Goal: Task Accomplishment & Management: Use online tool/utility

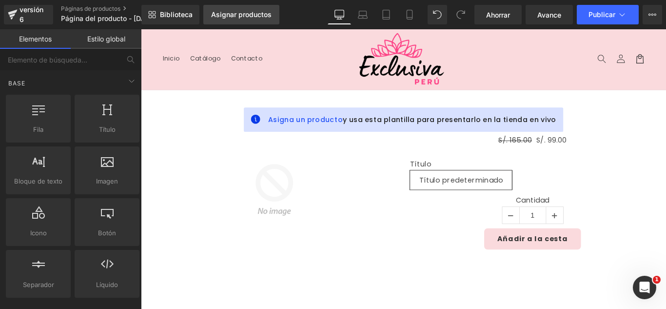
click at [252, 14] on font "Asignar productos" at bounding box center [241, 14] width 60 height 8
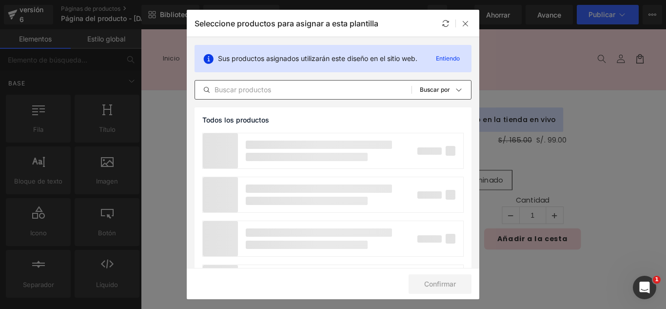
click at [274, 93] on input "text" at bounding box center [303, 90] width 217 height 12
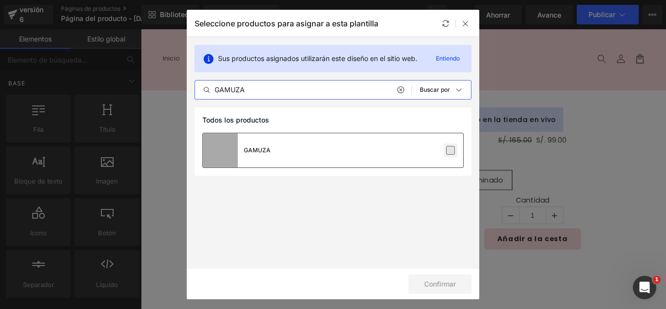
type input "GAMUZA"
click at [452, 148] on label at bounding box center [450, 150] width 9 height 9
click at [451, 150] on input "checkbox" at bounding box center [451, 150] width 0 height 0
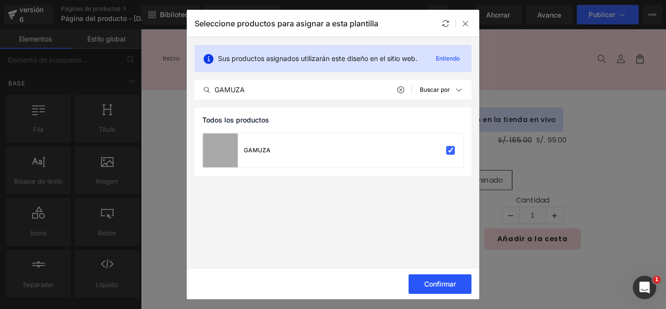
click at [441, 286] on font "Confirmar" at bounding box center [440, 284] width 32 height 8
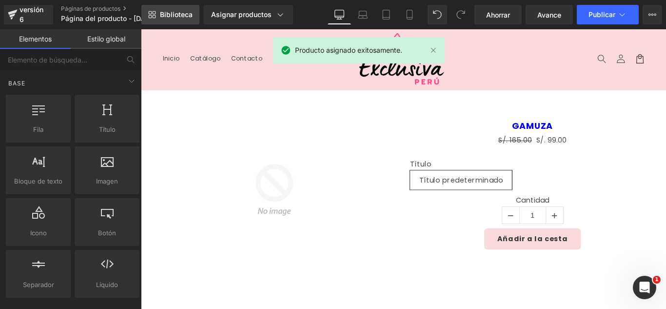
click at [180, 17] on font "Biblioteca" at bounding box center [176, 14] width 33 height 8
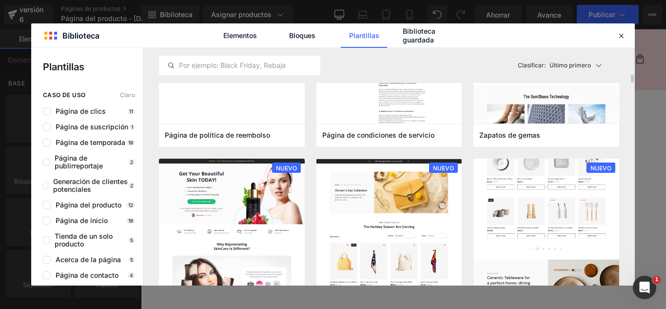
scroll to position [927, 0]
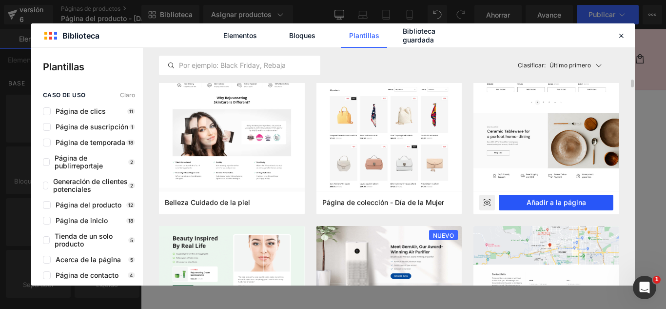
click at [563, 204] on font "Añadir a la página" at bounding box center [557, 202] width 60 height 8
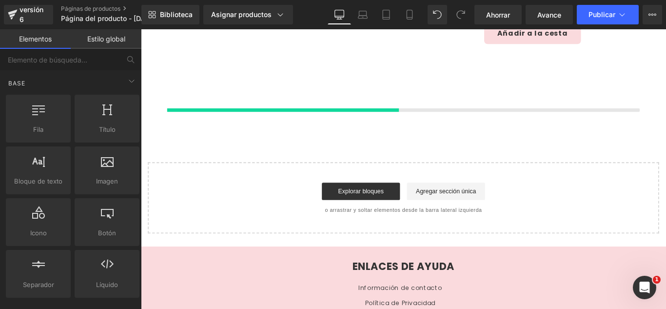
scroll to position [232, 0]
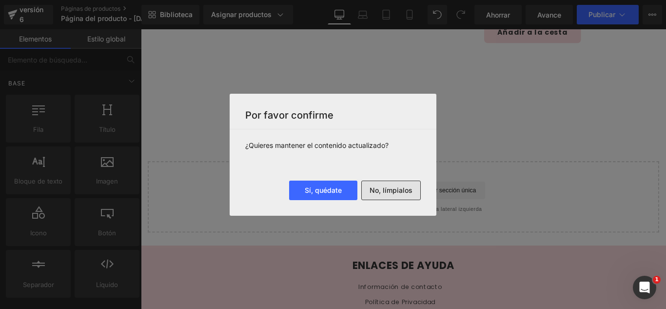
click at [414, 191] on button "No, límpialos" at bounding box center [391, 190] width 60 height 20
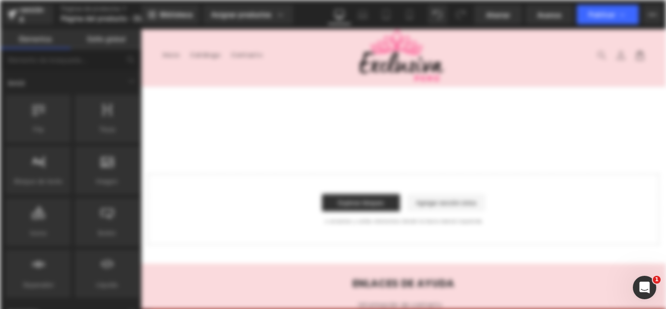
scroll to position [0, 0]
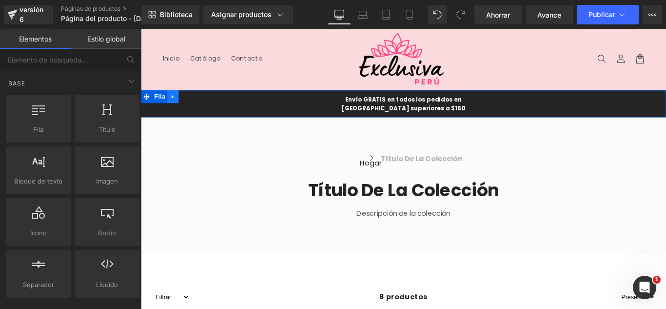
click at [177, 105] on icon at bounding box center [177, 104] width 7 height 7
click at [200, 106] on icon at bounding box center [202, 104] width 7 height 7
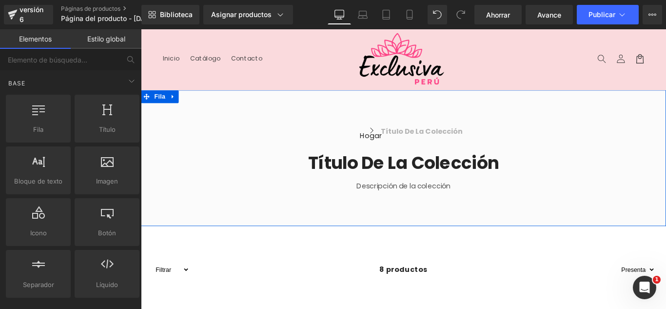
click at [175, 107] on icon at bounding box center [177, 104] width 7 height 7
click at [199, 104] on icon at bounding box center [202, 104] width 7 height 7
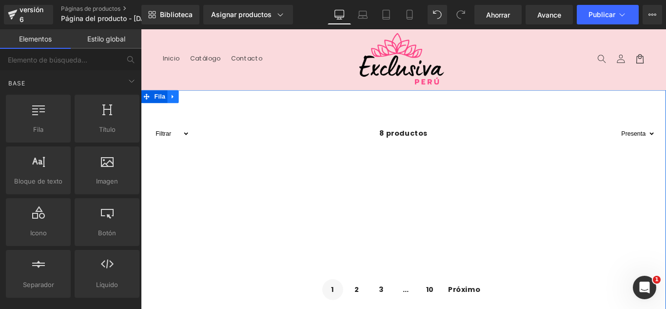
click at [174, 103] on icon at bounding box center [177, 104] width 7 height 7
click at [201, 107] on icon at bounding box center [202, 104] width 7 height 7
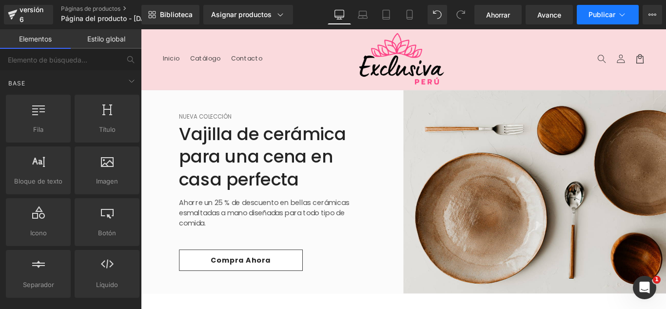
click at [620, 18] on icon at bounding box center [623, 15] width 10 height 10
click at [619, 22] on button "Publicar" at bounding box center [608, 15] width 62 height 20
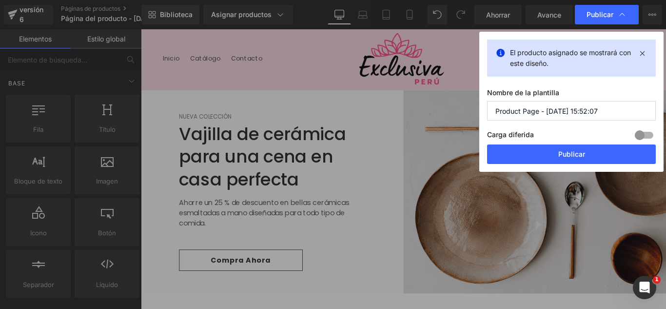
click at [600, 106] on input "Product Page - Oct 4, 15:52:07" at bounding box center [571, 111] width 169 height 20
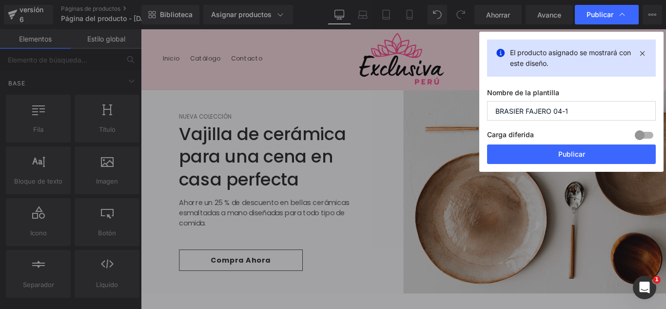
type input "BRASIER FAJERO 04-10"
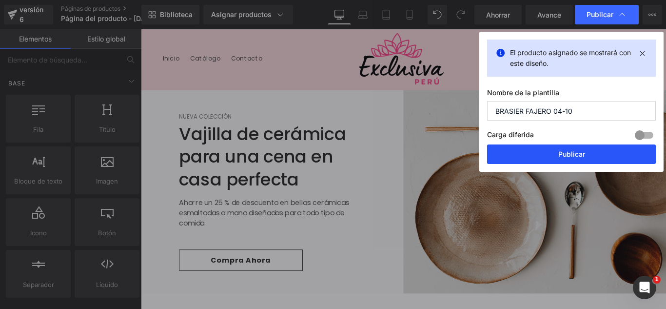
click at [564, 156] on font "Publicar" at bounding box center [572, 154] width 27 height 8
click at [617, 172] on img at bounding box center [583, 212] width 295 height 228
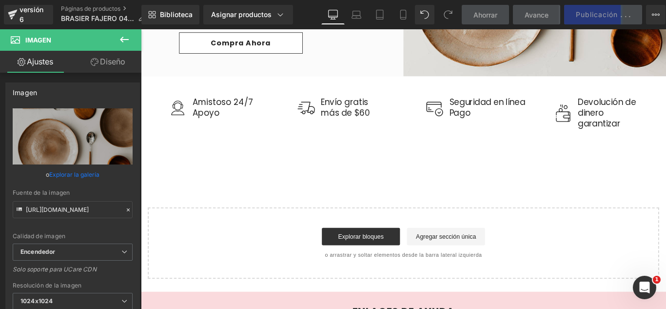
scroll to position [422, 0]
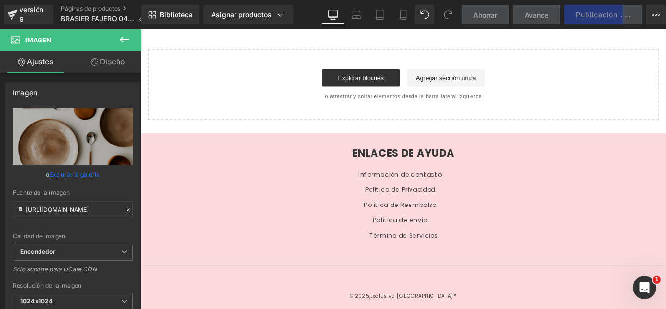
click at [476, 157] on footer "ENLACES DE AYUDA Información de contacto Política de Privacidad Política de Ree…" at bounding box center [436, 245] width 590 height 198
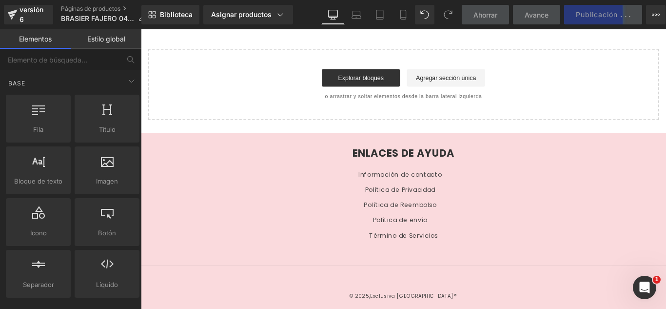
click at [476, 159] on footer "ENLACES DE AYUDA Información de contacto Política de Privacidad Política de Ree…" at bounding box center [436, 245] width 590 height 198
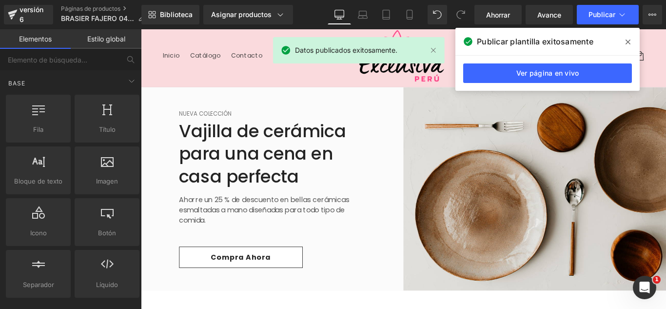
scroll to position [0, 0]
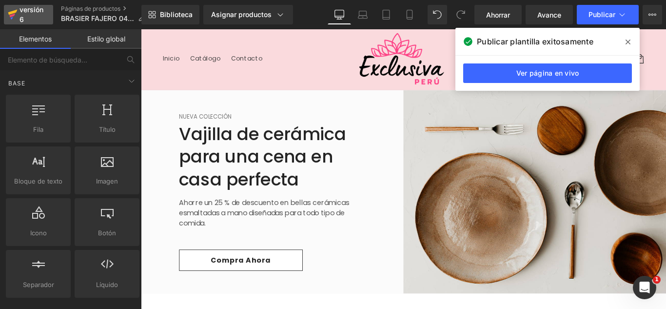
click at [26, 14] on div "versión 6" at bounding box center [33, 14] width 30 height 22
click at [25, 14] on div "versión 6" at bounding box center [33, 14] width 30 height 22
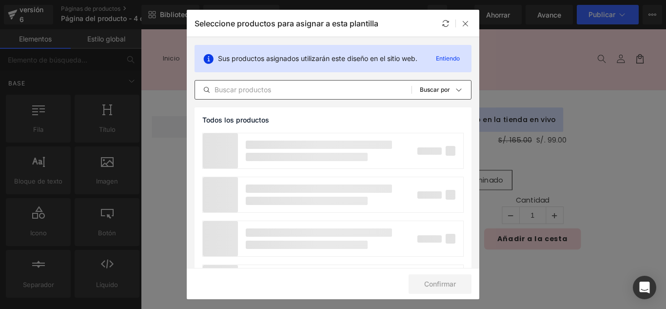
click at [286, 91] on input "text" at bounding box center [303, 90] width 217 height 12
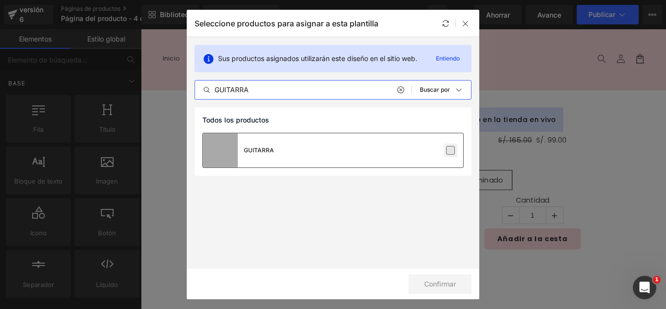
type input "GUITARRA"
click at [453, 150] on label at bounding box center [450, 150] width 9 height 9
click at [451, 150] on input "checkbox" at bounding box center [451, 150] width 0 height 0
click at [453, 150] on label at bounding box center [450, 150] width 9 height 9
click at [451, 150] on input "checkbox" at bounding box center [451, 150] width 0 height 0
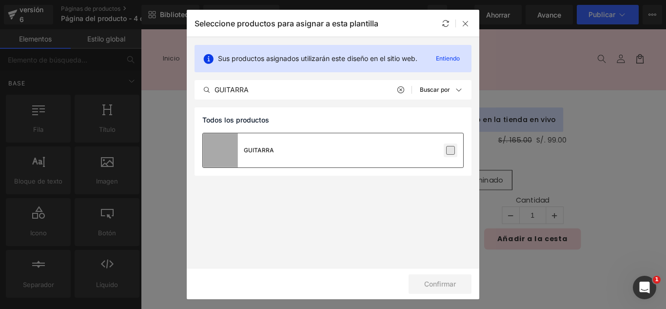
click at [451, 152] on label at bounding box center [450, 150] width 9 height 9
click at [451, 150] on input "checkbox" at bounding box center [451, 150] width 0 height 0
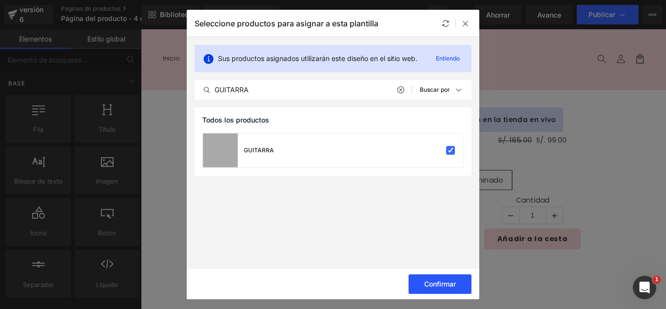
click at [441, 283] on font "Confirmar" at bounding box center [440, 284] width 32 height 8
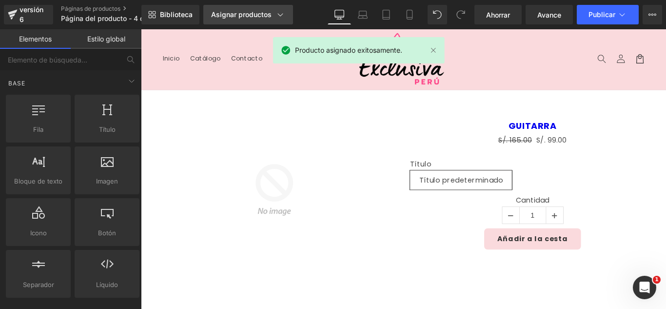
click at [245, 14] on font "Asignar productos" at bounding box center [241, 14] width 60 height 8
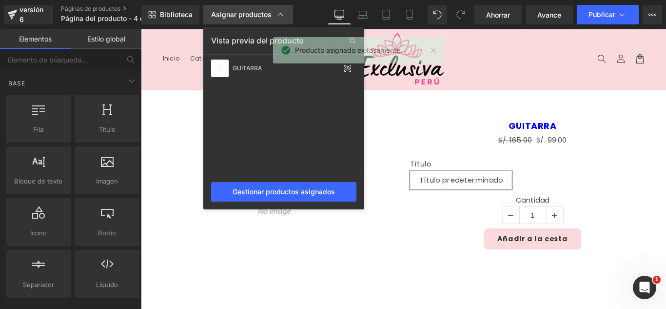
click at [245, 14] on font "Asignar productos" at bounding box center [241, 14] width 60 height 8
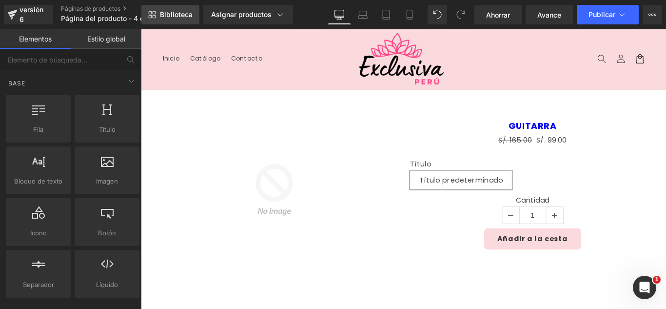
click at [187, 14] on font "Biblioteca" at bounding box center [176, 14] width 33 height 8
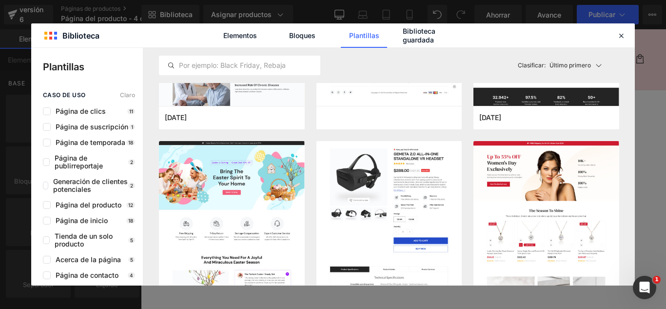
scroll to position [3219, 0]
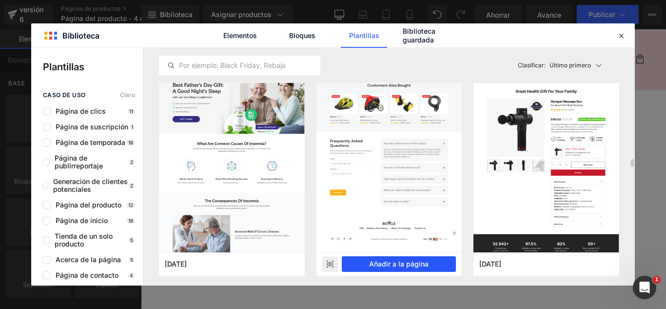
click at [406, 263] on font "Añadir a la página" at bounding box center [399, 264] width 60 height 8
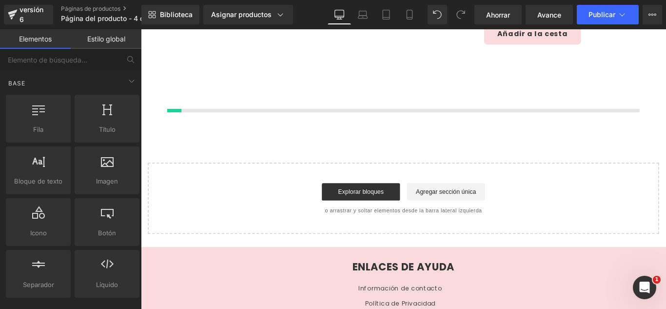
scroll to position [232, 0]
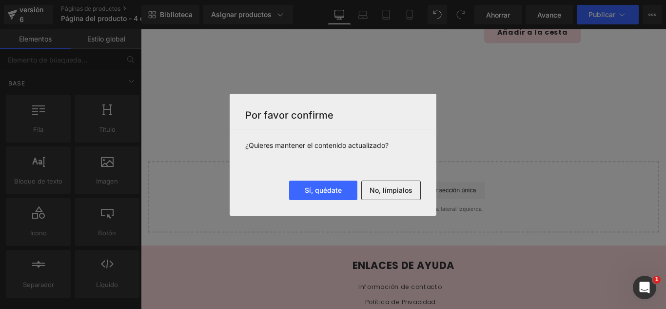
click at [263, 12] on div at bounding box center [333, 154] width 666 height 309
click at [400, 195] on button "No, límpialos" at bounding box center [391, 190] width 60 height 20
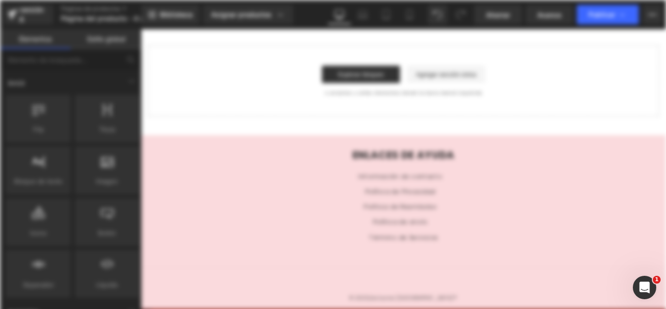
scroll to position [0, 0]
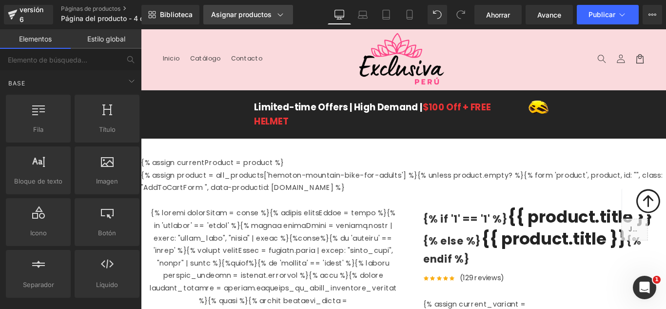
click at [242, 14] on font "Asignar productos" at bounding box center [241, 14] width 60 height 8
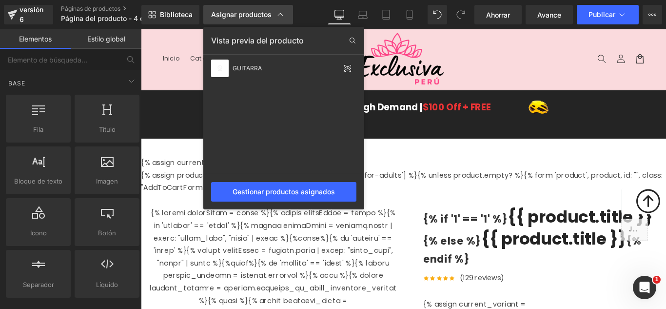
click at [242, 14] on font "Asignar productos" at bounding box center [241, 14] width 60 height 8
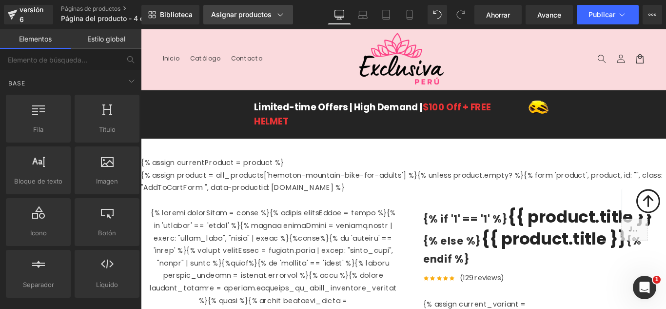
click at [242, 14] on font "Asignar productos" at bounding box center [241, 14] width 60 height 8
drag, startPoint x: 242, startPoint y: 14, endPoint x: 275, endPoint y: 23, distance: 34.1
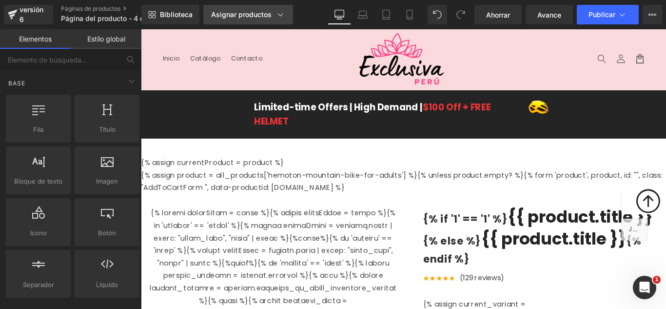
click at [242, 14] on font "Asignar productos" at bounding box center [241, 14] width 60 height 8
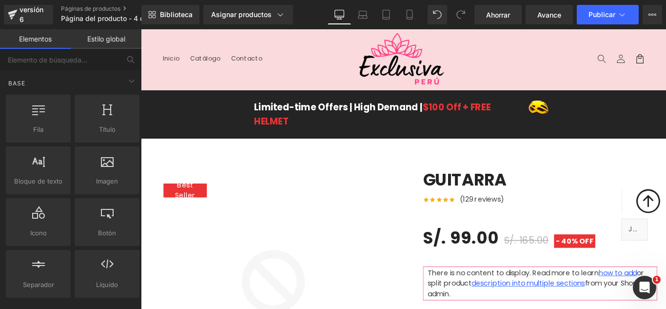
click at [178, 106] on div "Limited-time Offers | High Demand | $100 Off + FREE HELMET Text Block Image Row…" at bounding box center [436, 125] width 590 height 54
click at [178, 106] on icon at bounding box center [176, 105] width 5 height 6
click at [141, 29] on icon at bounding box center [141, 29] width 0 height 0
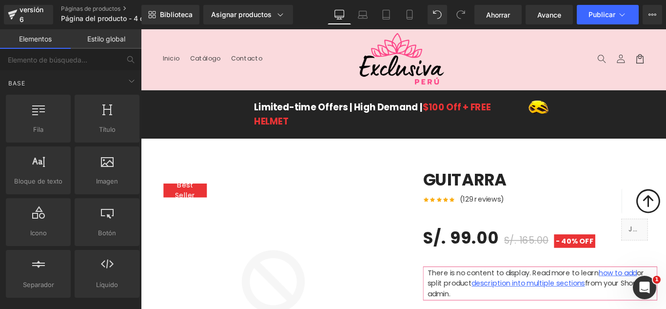
click at [179, 104] on icon at bounding box center [176, 105] width 5 height 6
click at [225, 107] on div "Limited-time Offers | High Demand | $100 Off + FREE HELMET Text Block Image Row" at bounding box center [436, 124] width 590 height 39
click at [226, 108] on div "Limited-time Offers | High Demand | $100 Off + FREE HELMET Text Block Image Row" at bounding box center [436, 124] width 590 height 39
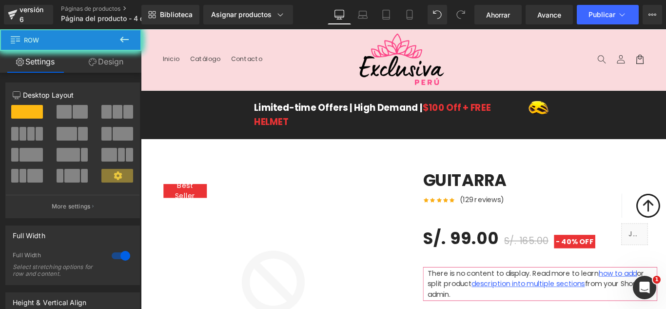
click at [226, 108] on div "Limited-time Offers | High Demand | $100 Off + FREE HELMET Text Block Image Row" at bounding box center [436, 124] width 590 height 39
click at [322, 91] on header "Menú Inicio Catálogo Contacto Iniciar sesión Inicio Catálogo Contacto [GEOGRAPH…" at bounding box center [436, 63] width 590 height 68
click at [328, 87] on header "Menú Inicio Catálogo Contacto Iniciar sesión Inicio Catálogo Contacto [GEOGRAPH…" at bounding box center [436, 63] width 590 height 68
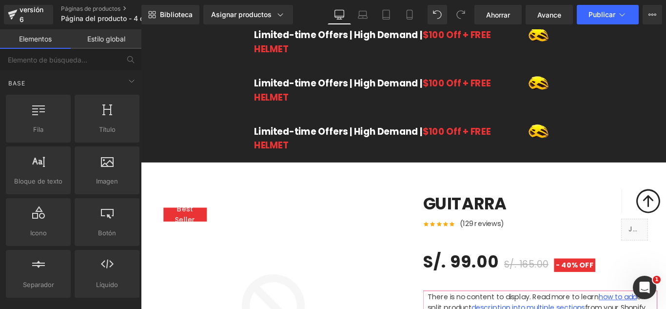
scroll to position [146, 0]
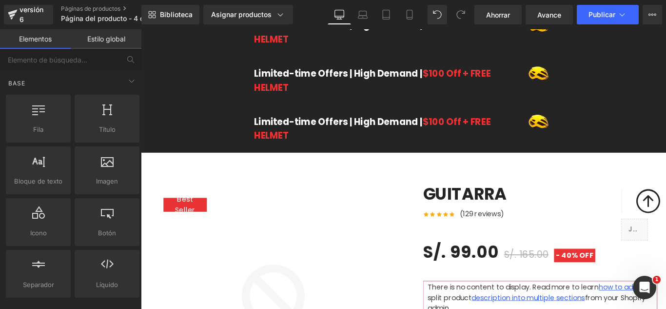
click at [344, 160] on div "Limited-time Offers | High Demand | $100 Off + FREE HELMET Text Block Image Row" at bounding box center [436, 140] width 367 height 39
click at [141, 29] on div at bounding box center [141, 29] width 0 height 0
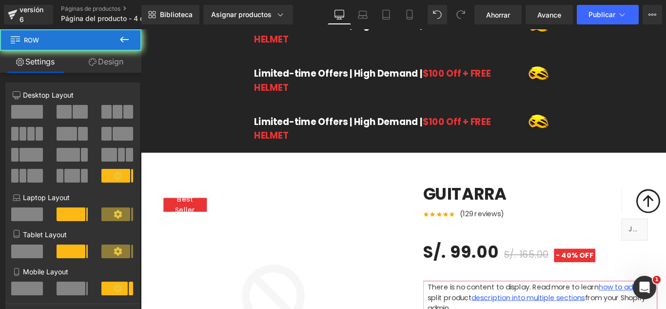
scroll to position [0, 0]
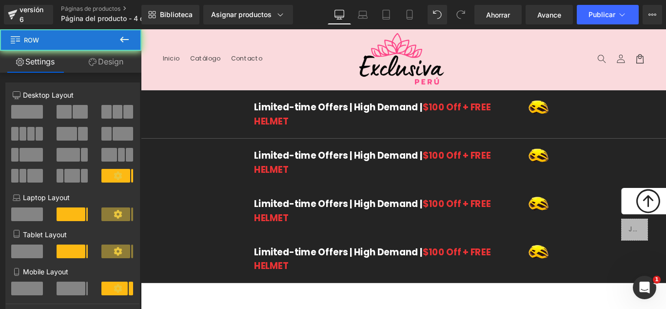
click at [202, 112] on div "Limited-time Offers | High Demand | $100 Off + FREE HELMET Text Block Image Row" at bounding box center [436, 124] width 590 height 39
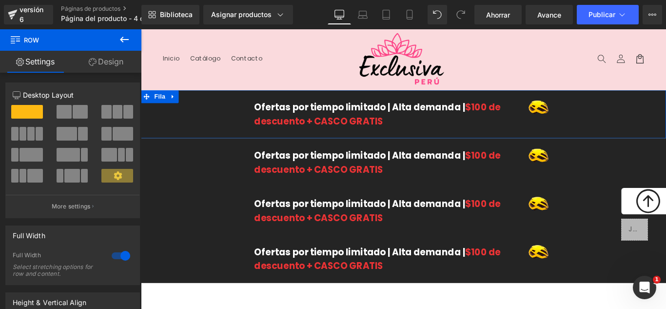
click at [224, 96] on header "Menú Inicio Catálogo Contacto Iniciar sesión Inicio Catálogo Contacto [GEOGRAPH…" at bounding box center [436, 63] width 590 height 68
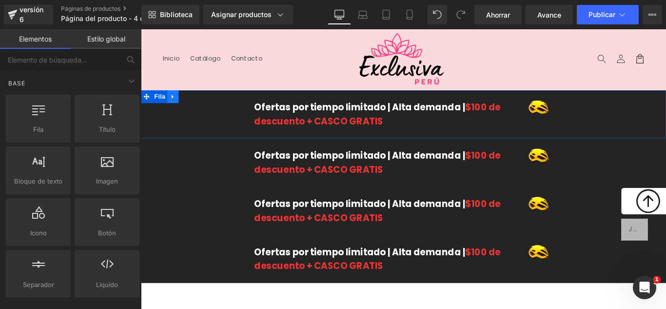
click at [176, 105] on icon at bounding box center [177, 105] width 2 height 4
drag, startPoint x: 172, startPoint y: 105, endPoint x: 178, endPoint y: 105, distance: 5.4
click at [141, 29] on icon at bounding box center [141, 29] width 0 height 0
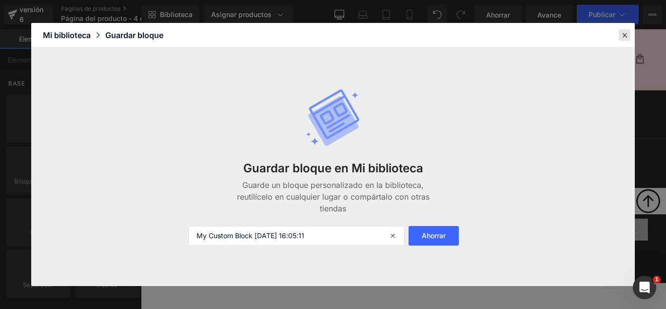
click at [623, 35] on icon at bounding box center [624, 35] width 9 height 9
drag, startPoint x: 764, startPoint y: 64, endPoint x: 677, endPoint y: 36, distance: 92.4
click at [666, 36] on header "Menú Inicio Catálogo Contacto Iniciar sesión Inicio Catálogo Contacto [GEOGRAPH…" at bounding box center [436, 63] width 590 height 68
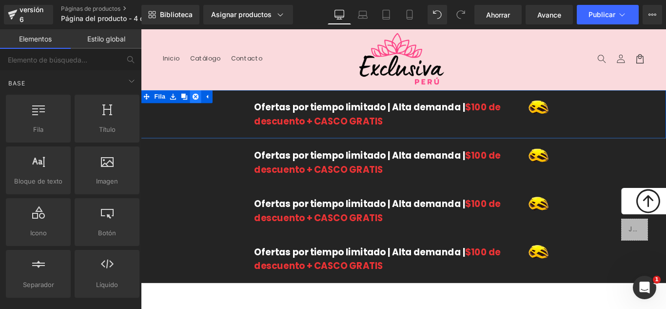
click at [199, 105] on icon at bounding box center [202, 104] width 7 height 7
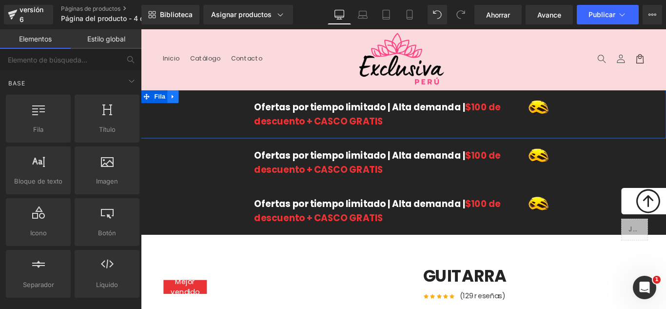
click at [176, 105] on icon at bounding box center [177, 105] width 2 height 4
click at [196, 102] on link at bounding box center [202, 105] width 13 height 15
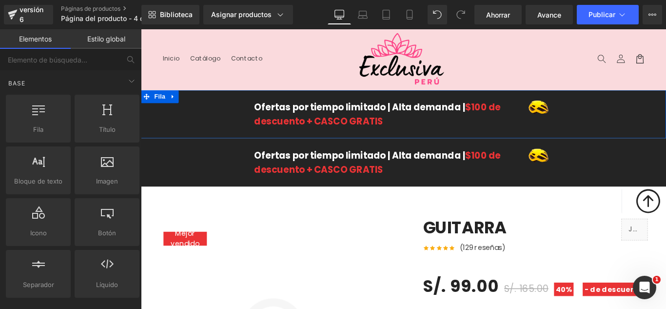
click at [176, 105] on icon at bounding box center [177, 105] width 2 height 4
drag, startPoint x: 173, startPoint y: 105, endPoint x: 186, endPoint y: 106, distance: 13.7
click at [174, 105] on icon at bounding box center [177, 104] width 7 height 7
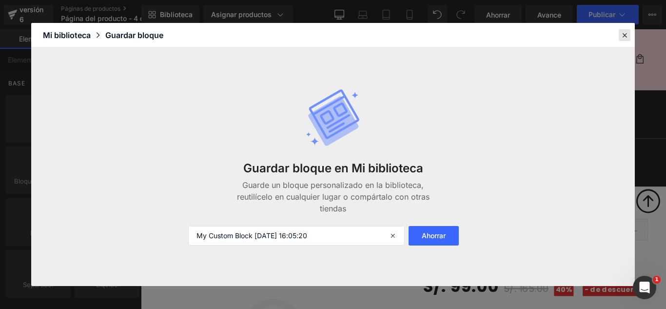
click at [626, 40] on div at bounding box center [625, 35] width 12 height 12
click at [666, 41] on header "Menú Inicio Catálogo Contacto Iniciar sesión Inicio Catálogo Contacto [GEOGRAPH…" at bounding box center [436, 63] width 590 height 68
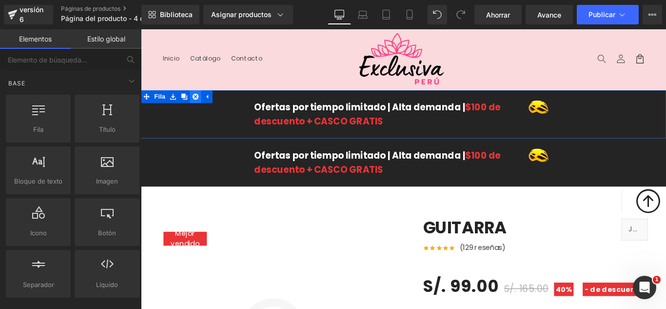
click at [200, 105] on icon at bounding box center [202, 104] width 7 height 7
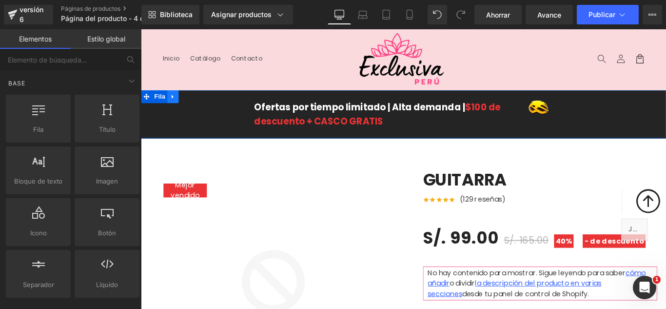
click at [174, 107] on icon at bounding box center [177, 104] width 7 height 7
click at [199, 104] on icon at bounding box center [202, 104] width 7 height 7
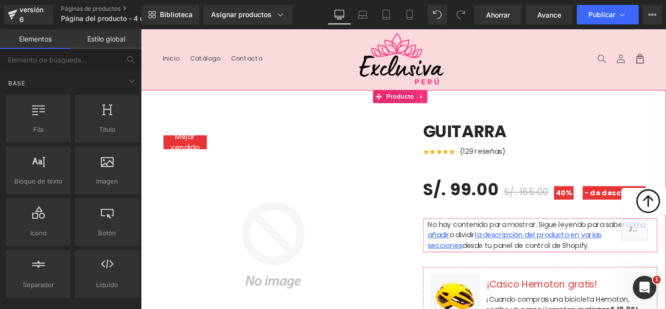
click at [457, 105] on icon at bounding box center [456, 104] width 7 height 7
click at [463, 107] on icon at bounding box center [462, 104] width 7 height 7
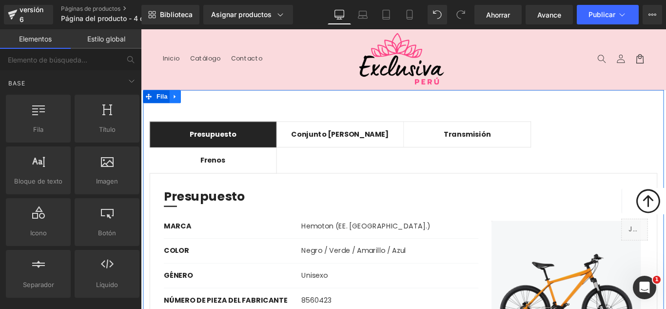
click at [182, 104] on link at bounding box center [179, 105] width 13 height 15
click at [202, 105] on icon at bounding box center [204, 104] width 7 height 7
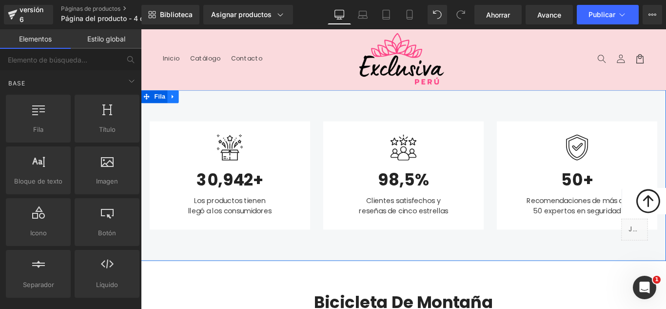
click at [176, 105] on icon at bounding box center [177, 105] width 2 height 4
click at [199, 101] on link at bounding box center [202, 105] width 13 height 15
click at [199, 101] on icon at bounding box center [202, 104] width 7 height 7
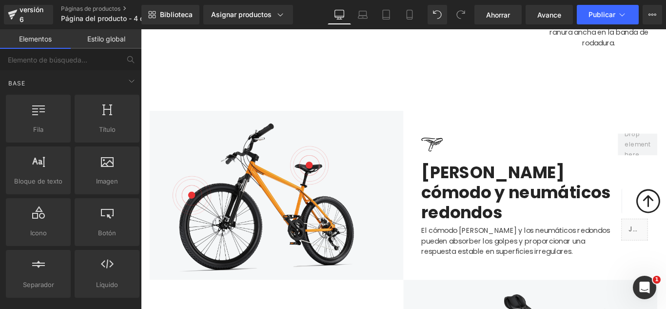
scroll to position [537, 0]
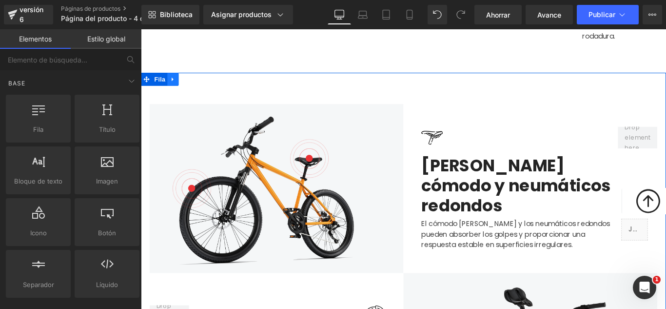
click at [175, 89] on link at bounding box center [177, 85] width 13 height 15
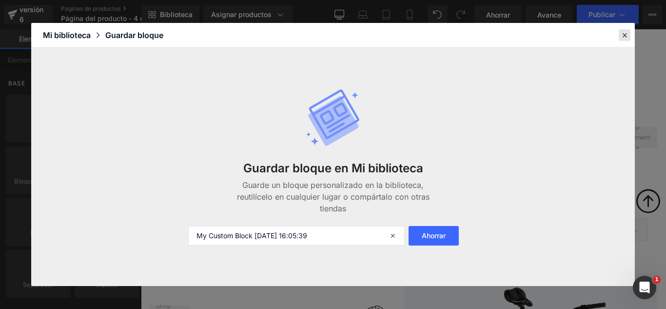
click at [630, 35] on div at bounding box center [625, 35] width 12 height 12
click at [666, 36] on div "Neumático resistente al desgaste y a prueba de explosiones con ranura ancha en …" at bounding box center [656, 17] width 132 height 51
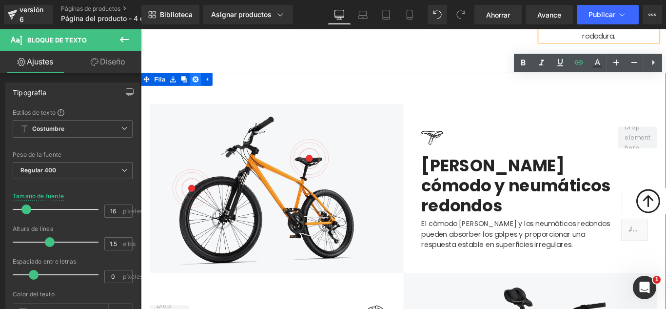
click at [199, 86] on icon at bounding box center [202, 84] width 7 height 7
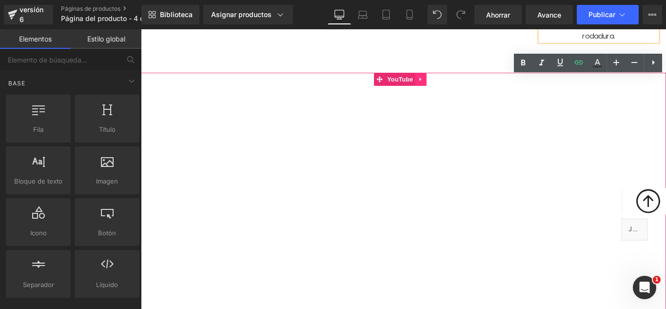
click at [457, 80] on link at bounding box center [455, 85] width 13 height 15
click at [462, 86] on icon at bounding box center [462, 85] width 7 height 7
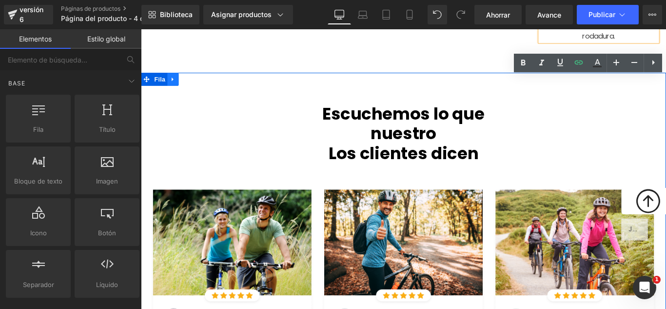
click at [174, 86] on icon at bounding box center [177, 84] width 7 height 7
click at [199, 84] on icon at bounding box center [202, 85] width 7 height 7
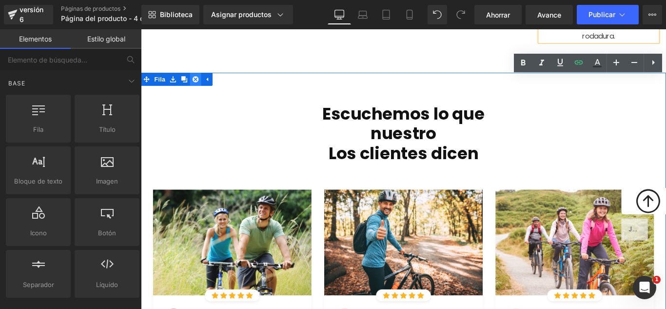
click at [199, 84] on icon at bounding box center [202, 85] width 7 height 7
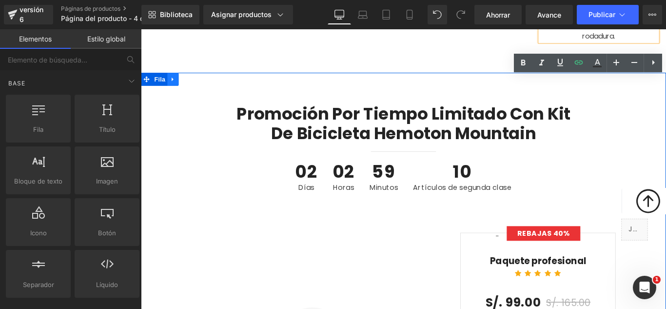
click at [174, 83] on icon at bounding box center [177, 84] width 7 height 7
click at [199, 84] on icon at bounding box center [202, 85] width 7 height 7
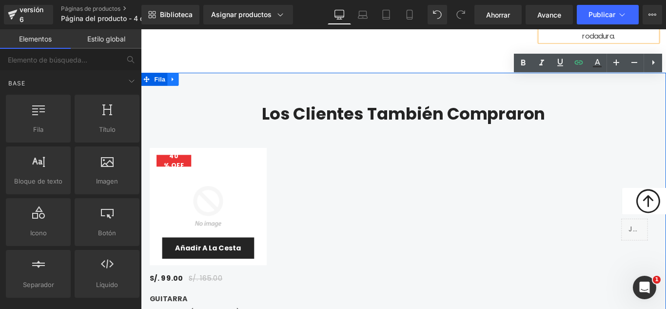
click at [176, 85] on icon at bounding box center [177, 85] width 2 height 4
click at [199, 87] on icon at bounding box center [202, 85] width 7 height 7
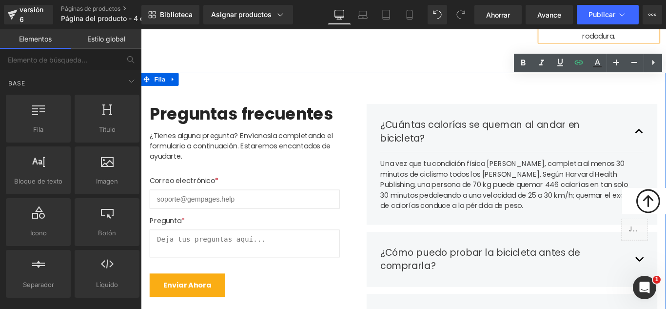
click at [176, 85] on icon at bounding box center [177, 85] width 2 height 4
click at [199, 88] on icon at bounding box center [202, 85] width 7 height 7
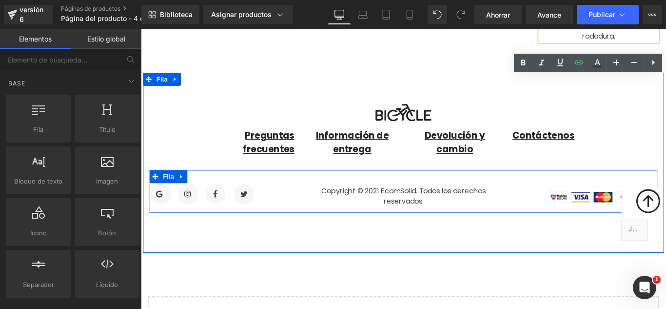
click at [186, 192] on icon at bounding box center [186, 194] width 7 height 7
click at [141, 29] on icon at bounding box center [141, 29] width 0 height 0
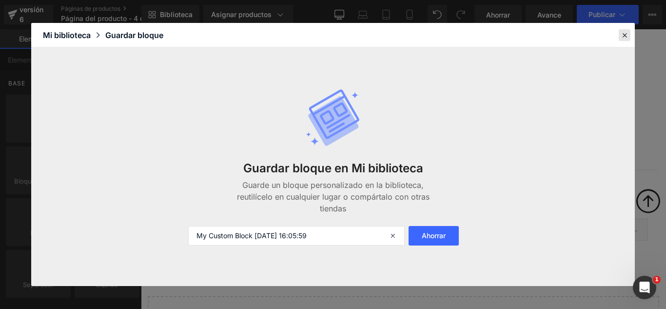
click at [621, 36] on icon at bounding box center [624, 35] width 9 height 9
drag, startPoint x: 762, startPoint y: 65, endPoint x: 680, endPoint y: 37, distance: 86.9
click at [666, 37] on div "Neumático resistente al desgaste y a prueba de explosiones con ranura ancha en …" at bounding box center [656, 17] width 132 height 51
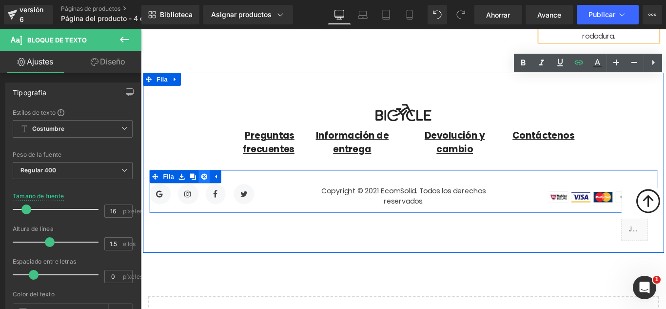
click at [209, 195] on icon at bounding box center [212, 194] width 7 height 7
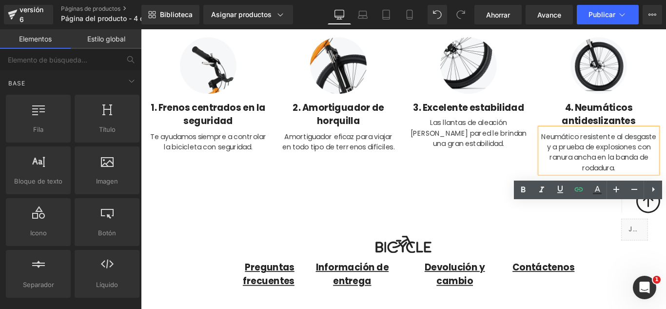
scroll to position [279, 0]
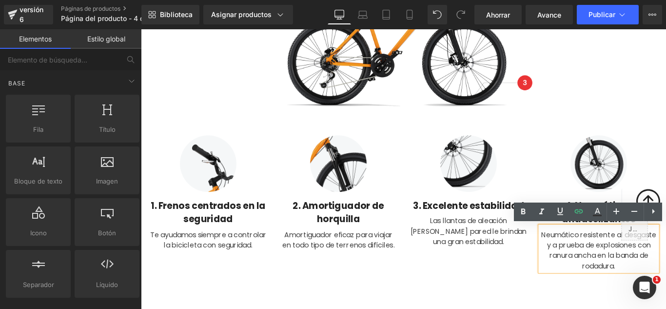
click at [666, 126] on div "Bicicleta de montaña Hemoton con suspensión de cuadro de aluminio Título Imagen…" at bounding box center [436, 73] width 590 height 466
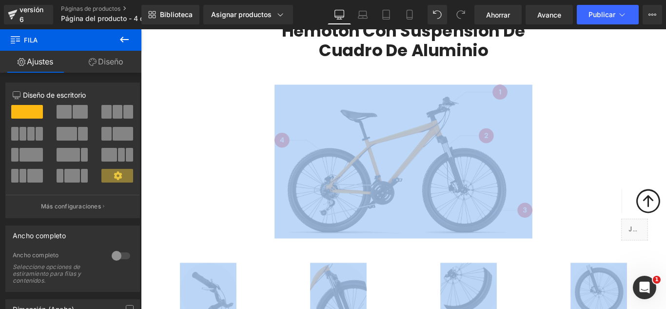
scroll to position [0, 0]
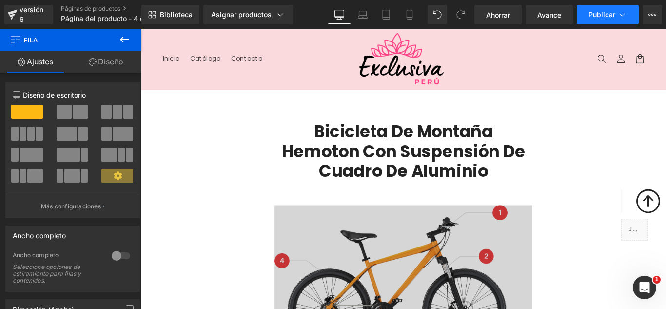
click at [618, 19] on icon at bounding box center [623, 15] width 10 height 10
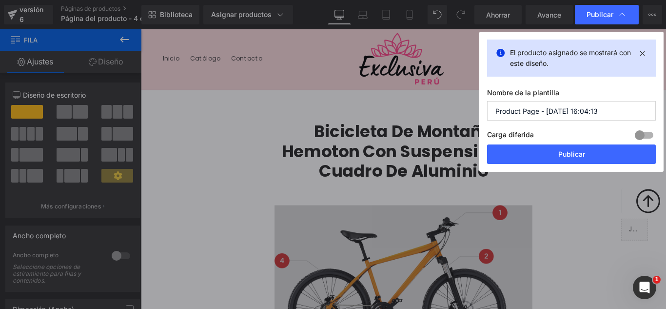
click at [605, 113] on input "Product Page - [DATE] 16:04:13" at bounding box center [571, 111] width 169 height 20
click at [605, 111] on input "Product Page - [DATE] 16:04:13" at bounding box center [571, 111] width 169 height 20
click at [603, 111] on input "Product Page - [DATE] 16:04:13" at bounding box center [571, 111] width 169 height 20
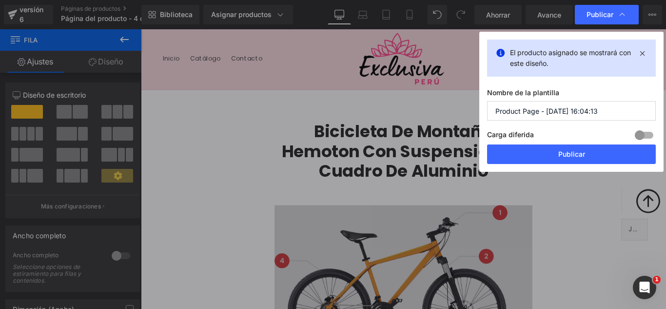
click at [603, 110] on input "Product Page - [DATE] 16:04:13" at bounding box center [571, 111] width 169 height 20
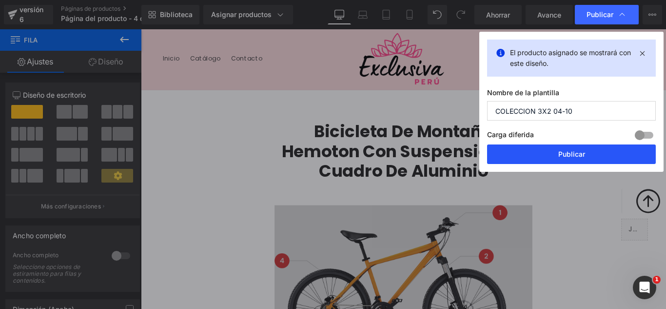
type input "COLECCION 3X2 04-10"
click at [589, 159] on button "Publicar" at bounding box center [571, 154] width 169 height 20
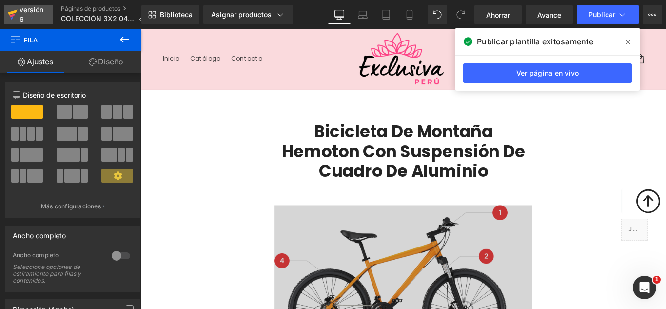
click at [30, 15] on div "versión 6" at bounding box center [33, 14] width 30 height 22
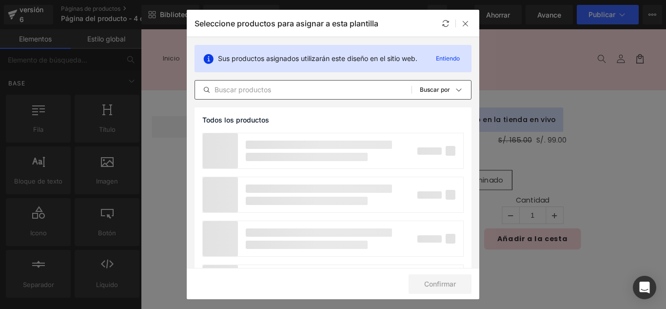
click at [275, 92] on input "text" at bounding box center [303, 90] width 217 height 12
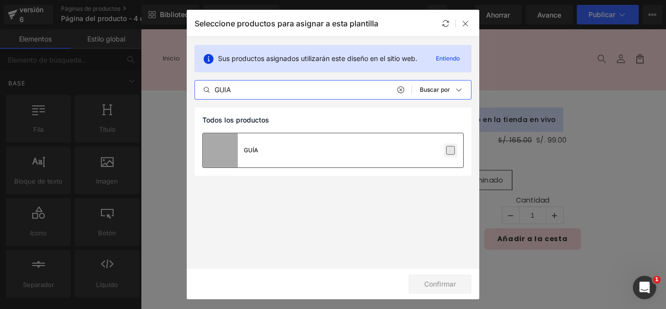
type input "GUIA"
click at [452, 151] on label at bounding box center [450, 150] width 9 height 9
click at [451, 150] on input "checkbox" at bounding box center [451, 150] width 0 height 0
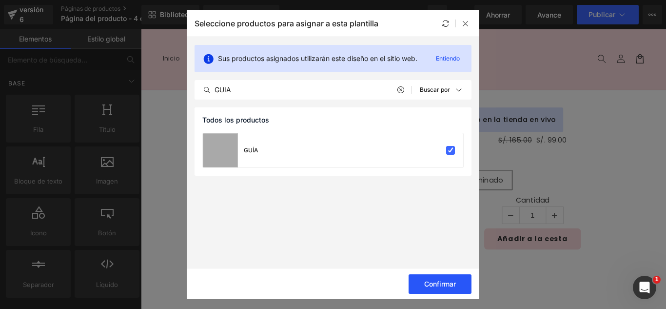
click at [455, 282] on font "Confirmar" at bounding box center [440, 284] width 32 height 8
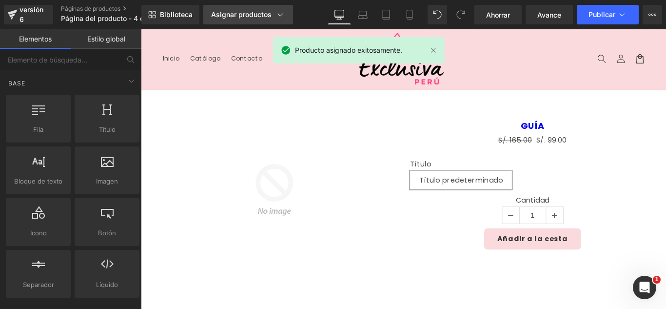
click at [236, 15] on font "Asignar productos" at bounding box center [241, 14] width 60 height 8
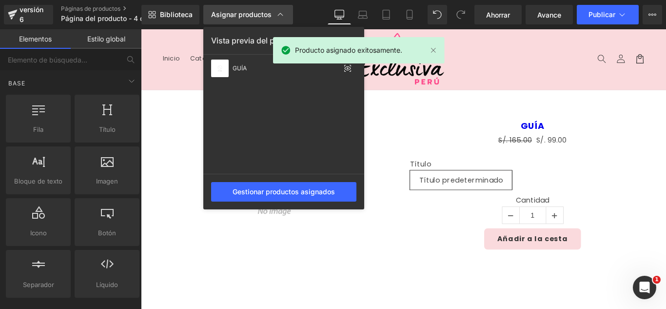
click at [236, 15] on font "Asignar productos" at bounding box center [241, 14] width 60 height 8
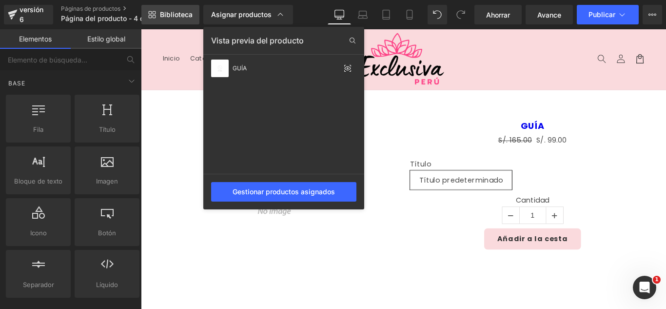
click at [176, 12] on font "Biblioteca" at bounding box center [176, 14] width 33 height 8
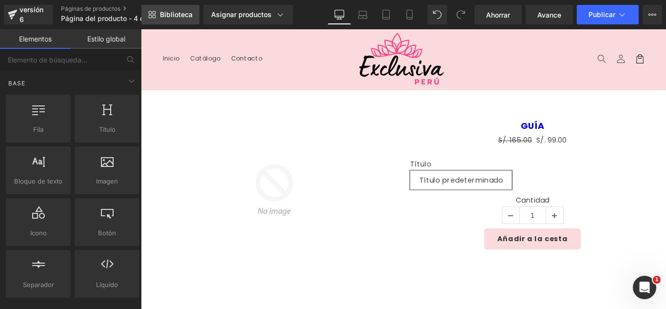
click at [176, 12] on font "Biblioteca" at bounding box center [176, 14] width 33 height 8
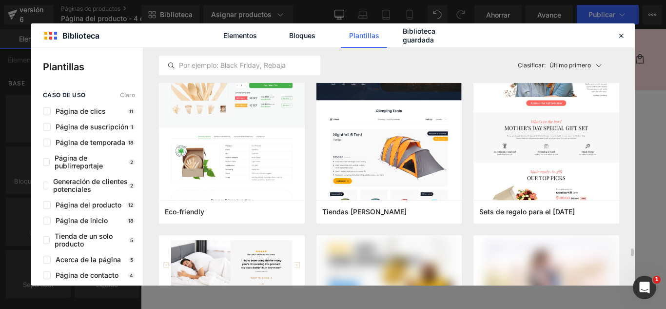
scroll to position [4390, 0]
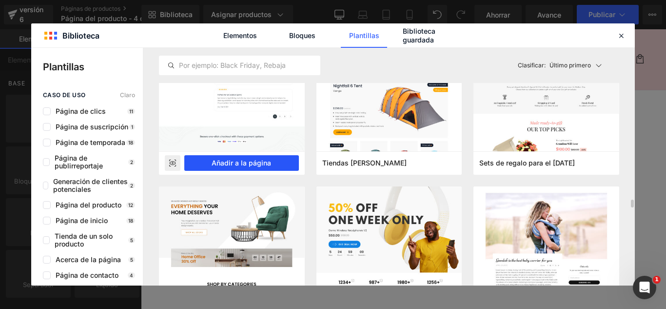
click at [277, 164] on button "Añadir a la página" at bounding box center [241, 163] width 115 height 16
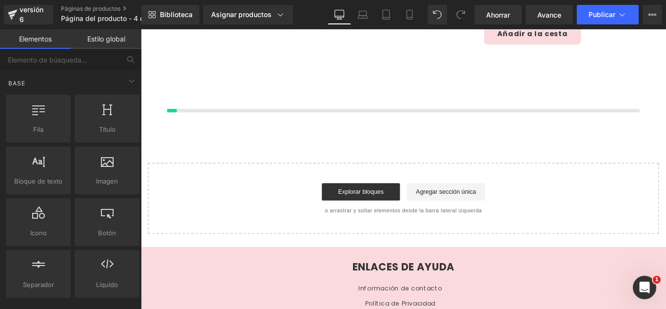
scroll to position [232, 0]
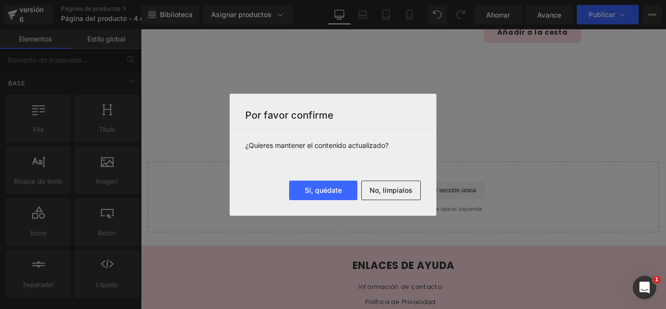
click at [405, 190] on font "No, límpialos" at bounding box center [391, 190] width 43 height 8
click at [0, 0] on div "Cargando producto" at bounding box center [0, 0] width 0 height 0
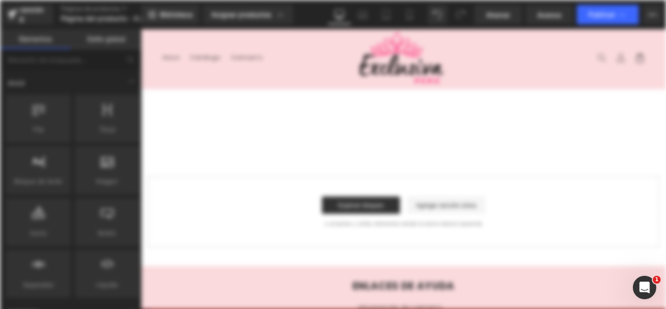
scroll to position [0, 0]
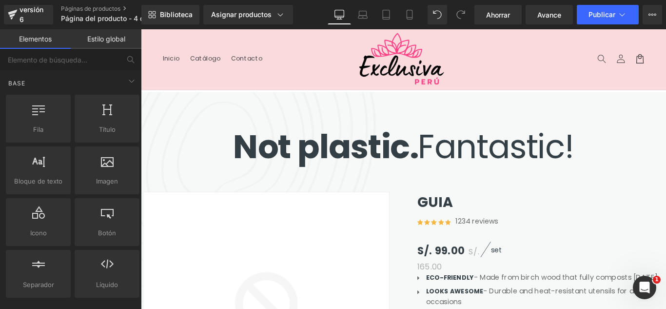
click at [328, 135] on strong "Not plastic." at bounding box center [349, 161] width 208 height 52
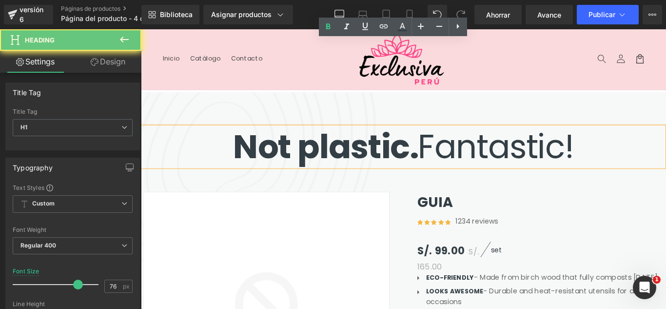
click at [223, 90] on header "Menú Inicio Catálogo Contacto Iniciar sesión Inicio Catálogo Contacto [GEOGRAPH…" at bounding box center [436, 63] width 590 height 68
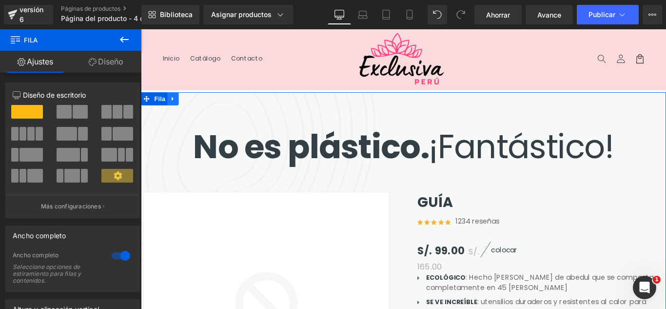
click at [174, 108] on icon at bounding box center [177, 107] width 7 height 7
click at [202, 111] on link at bounding box center [202, 107] width 13 height 15
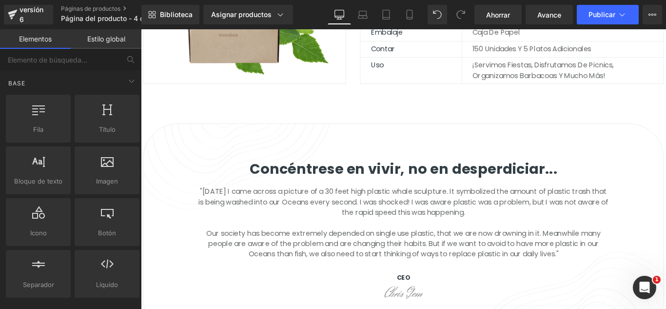
scroll to position [293, 0]
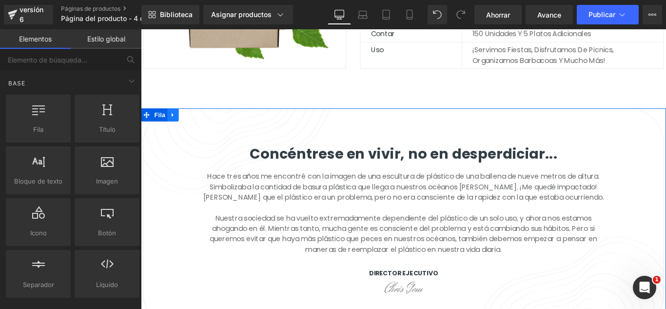
click at [174, 122] on icon at bounding box center [177, 125] width 7 height 7
click at [141, 29] on icon at bounding box center [141, 29] width 0 height 0
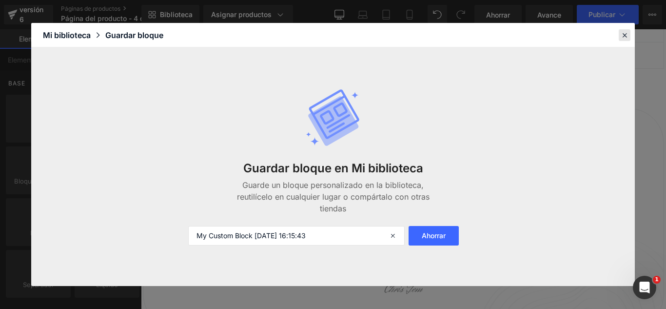
click at [622, 34] on icon at bounding box center [624, 35] width 9 height 9
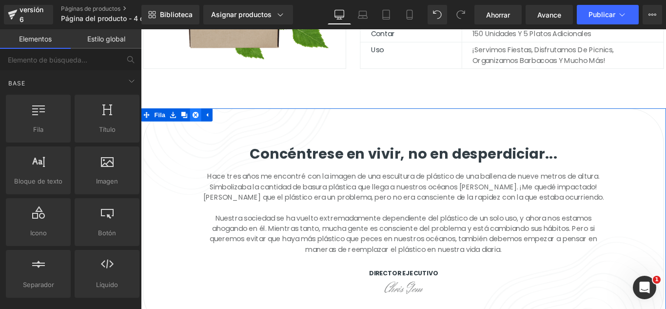
click at [200, 127] on icon at bounding box center [202, 125] width 7 height 7
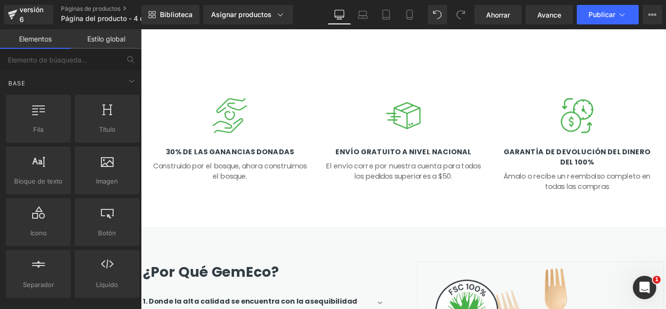
scroll to position [390, 0]
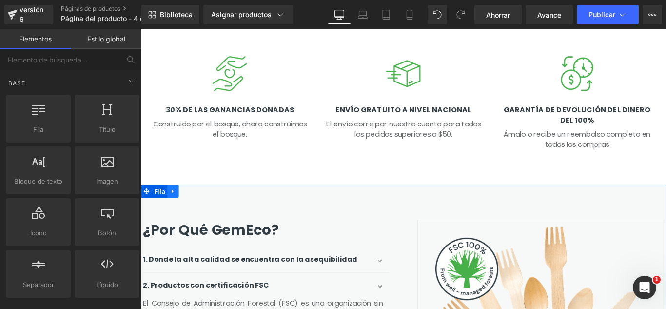
click at [174, 212] on icon at bounding box center [177, 211] width 7 height 7
click at [141, 29] on icon at bounding box center [141, 29] width 0 height 0
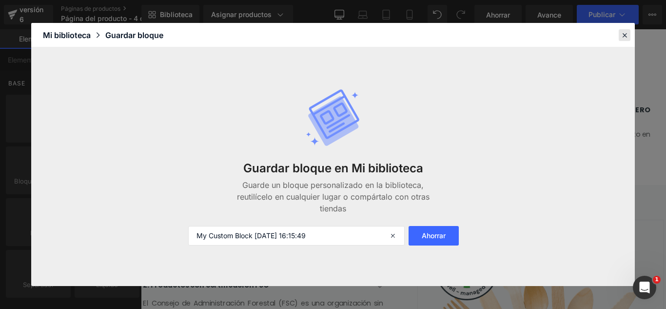
click at [625, 35] on icon at bounding box center [624, 35] width 9 height 9
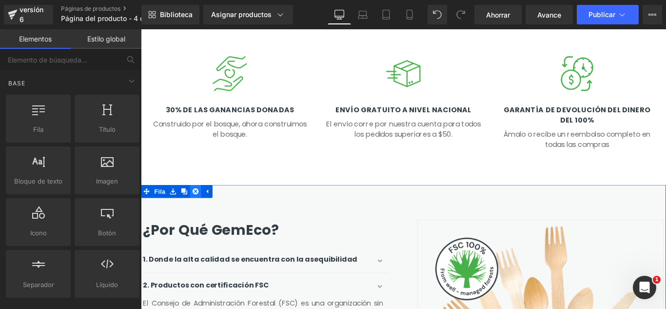
click at [199, 212] on icon at bounding box center [202, 211] width 7 height 7
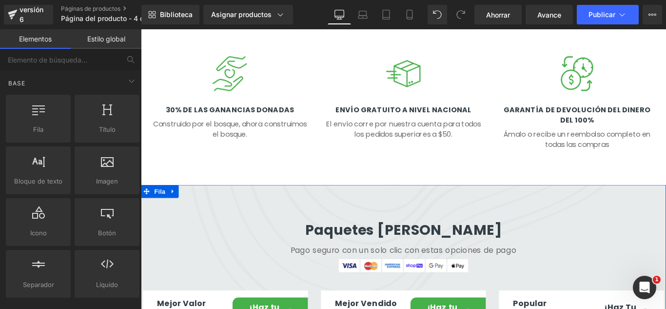
click at [175, 215] on link at bounding box center [177, 211] width 13 height 15
click at [141, 29] on link at bounding box center [141, 29] width 0 height 0
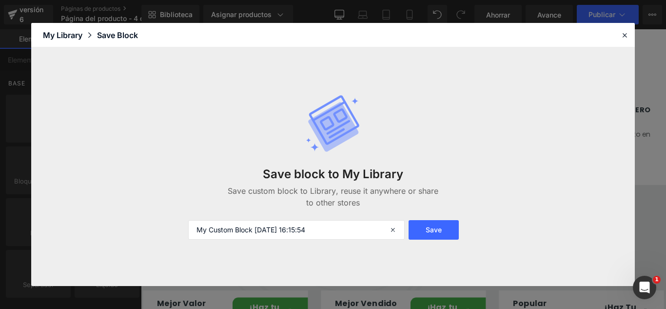
click at [195, 192] on div "Save block to My Library Save custom block to Library, reuse it anywhere or sha…" at bounding box center [333, 181] width 302 height 53
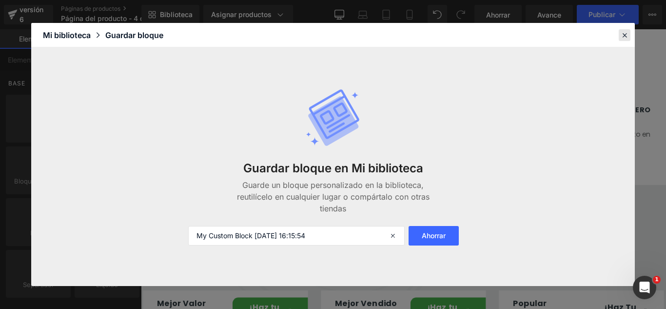
click at [626, 38] on icon at bounding box center [624, 35] width 9 height 9
drag, startPoint x: 767, startPoint y: 67, endPoint x: 686, endPoint y: 39, distance: 86.2
click at [666, 39] on div "Imagen 30% de las ganancias donadas Título Construido por el bosque, ahora cons…" at bounding box center [436, 111] width 590 height 183
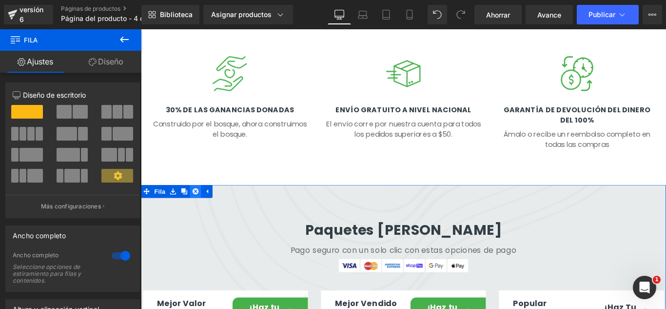
click at [200, 213] on icon at bounding box center [202, 211] width 7 height 7
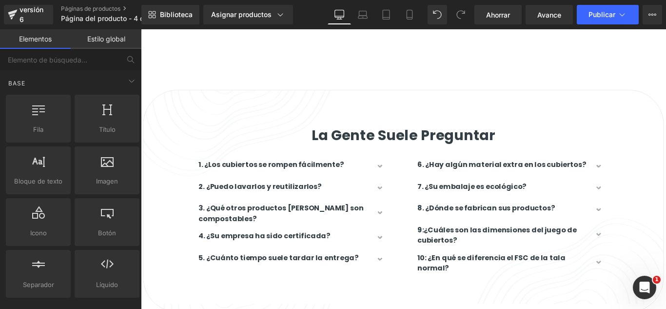
scroll to position [537, 0]
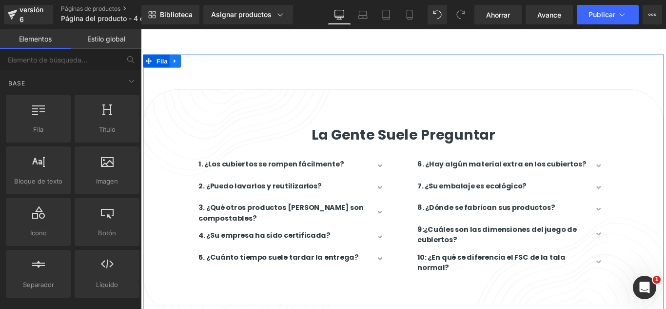
click at [179, 65] on icon at bounding box center [179, 64] width 7 height 7
click at [205, 65] on icon at bounding box center [204, 64] width 7 height 7
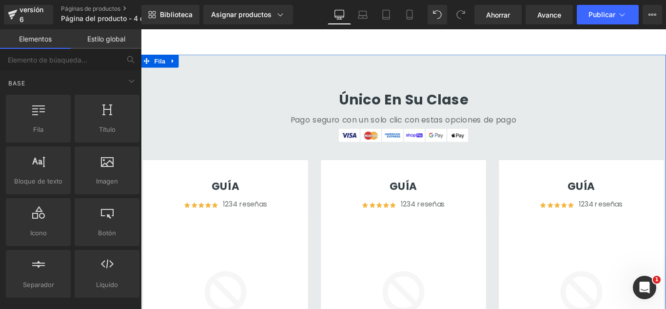
click at [176, 66] on icon at bounding box center [177, 65] width 2 height 4
click at [141, 29] on icon at bounding box center [141, 29] width 0 height 0
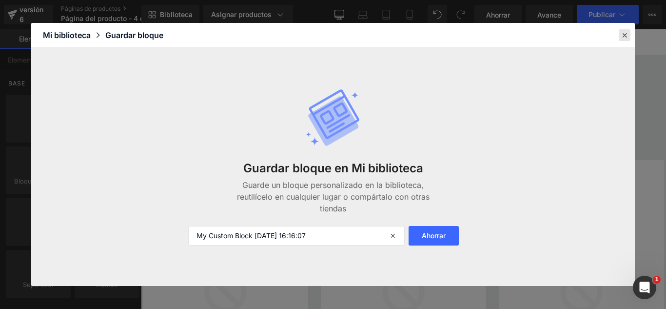
click at [623, 39] on icon at bounding box center [624, 35] width 9 height 9
drag, startPoint x: 764, startPoint y: 68, endPoint x: 659, endPoint y: 41, distance: 109.2
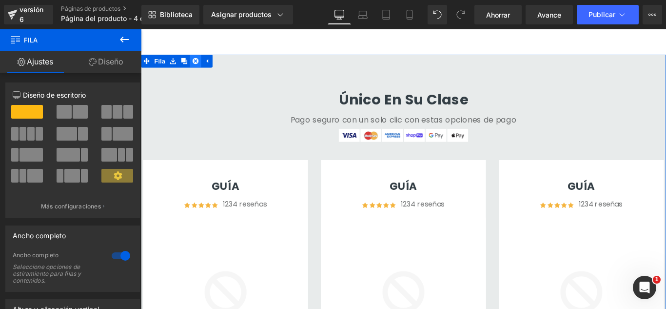
click at [199, 66] on icon at bounding box center [202, 64] width 7 height 7
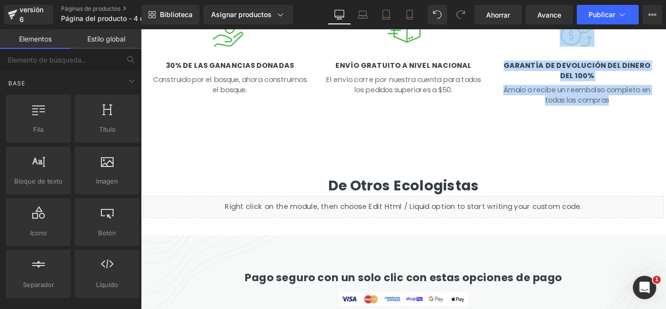
scroll to position [439, 0]
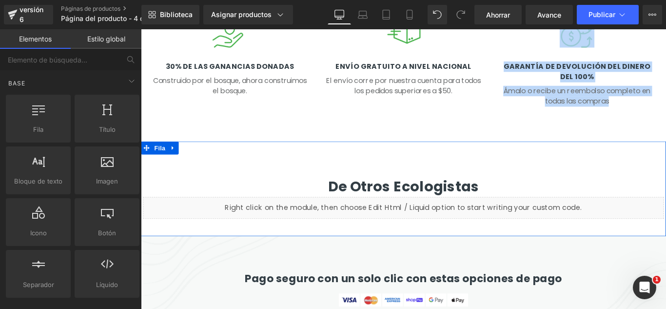
click at [174, 163] on icon at bounding box center [177, 162] width 7 height 7
click at [141, 29] on icon at bounding box center [141, 29] width 0 height 0
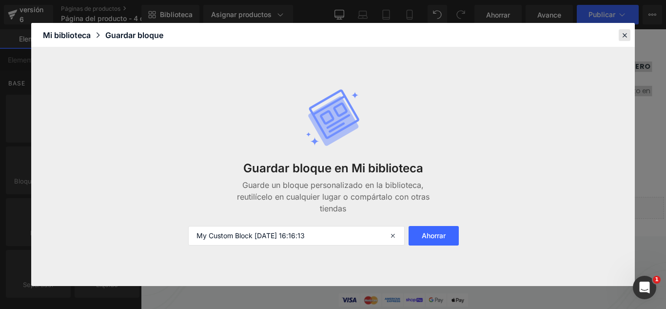
click at [626, 33] on icon at bounding box center [624, 35] width 9 height 9
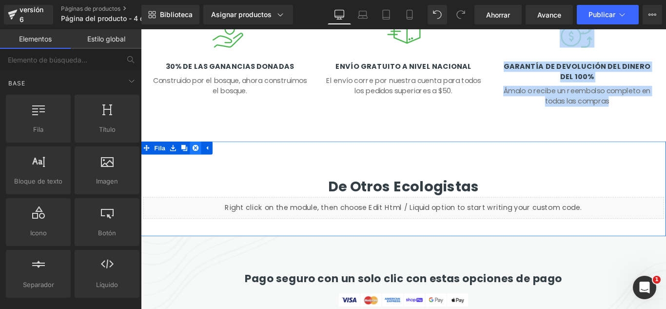
click at [201, 164] on icon at bounding box center [202, 162] width 7 height 7
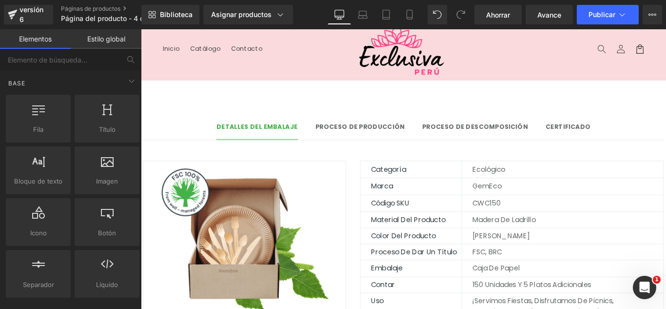
scroll to position [0, 0]
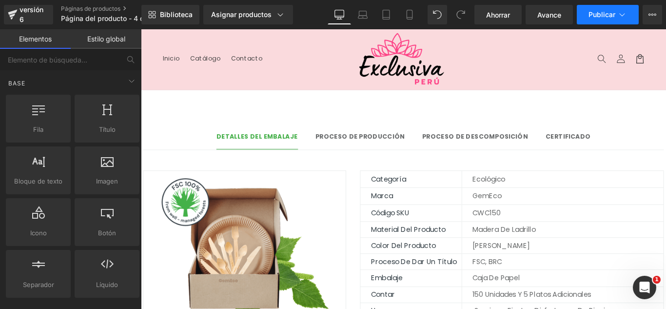
click at [603, 13] on font "Publicar" at bounding box center [602, 14] width 27 height 8
click at [615, 17] on font "Publicar" at bounding box center [602, 14] width 27 height 8
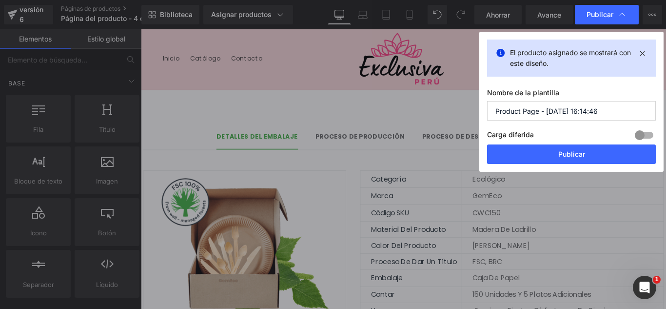
click at [595, 111] on input "Product Page - Oct 4, 16:14:46" at bounding box center [571, 111] width 169 height 20
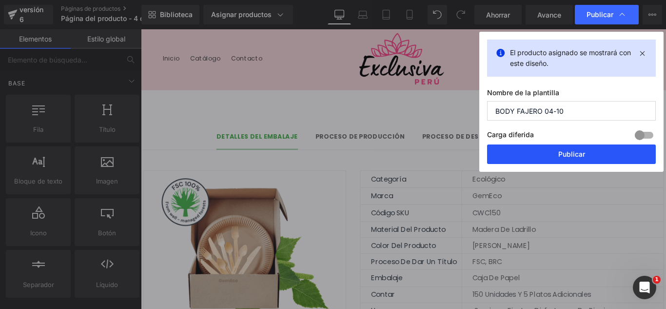
type input "BODY FAJERO 04-10"
click at [577, 155] on font "Publicar" at bounding box center [572, 154] width 27 height 8
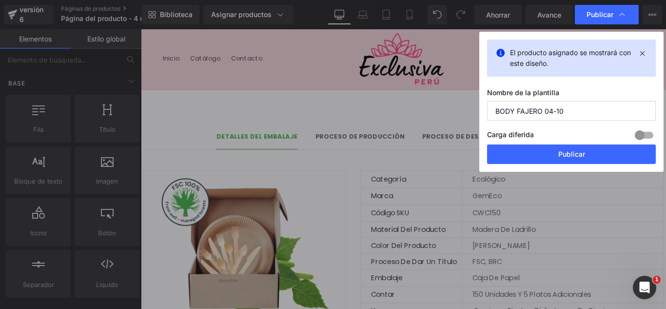
drag, startPoint x: 718, startPoint y: 184, endPoint x: 630, endPoint y: 170, distance: 88.5
click at [630, 170] on div "Imagen Categoría Bloque de texto Ecológico Bloque de texto Fila Marca Bloque de…" at bounding box center [435, 267] width 585 height 207
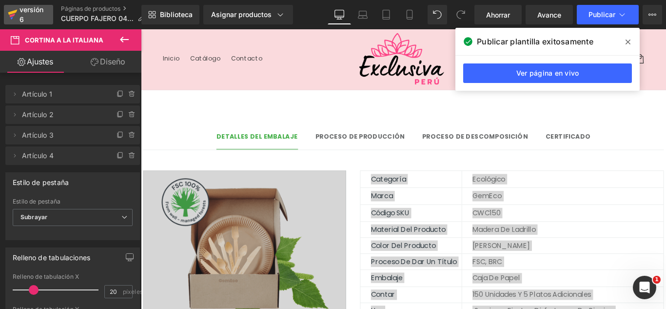
click at [37, 10] on font "versión 6" at bounding box center [32, 14] width 24 height 18
